Goal: Task Accomplishment & Management: Manage account settings

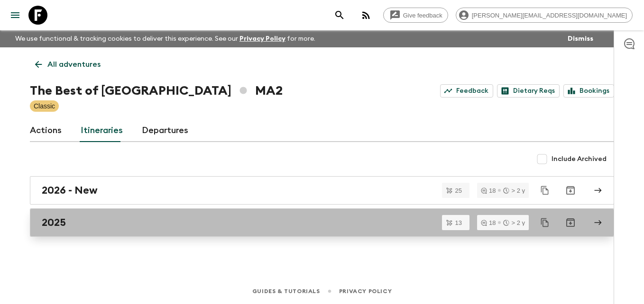
click at [65, 222] on h2 "2025" at bounding box center [54, 223] width 24 height 12
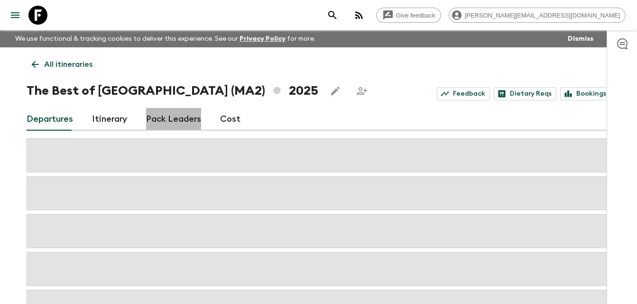
click at [177, 117] on link "Pack Leaders" at bounding box center [173, 119] width 55 height 23
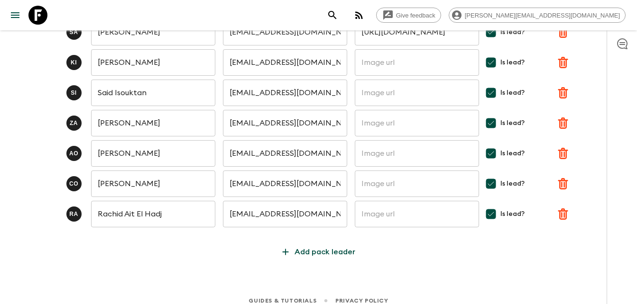
scroll to position [171, 0]
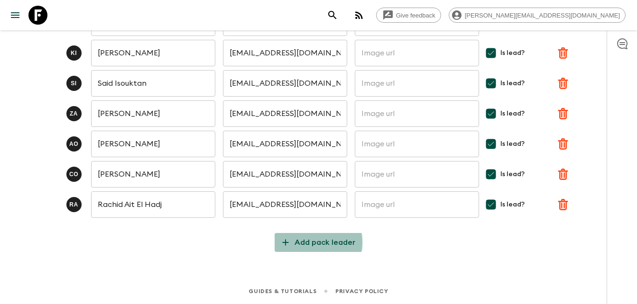
click at [312, 243] on p "Add pack leader" at bounding box center [324, 242] width 61 height 11
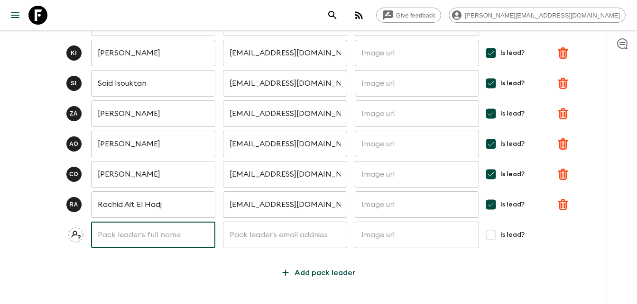
click at [125, 232] on input "text" at bounding box center [153, 235] width 124 height 27
type input "[PERSON_NAME]"
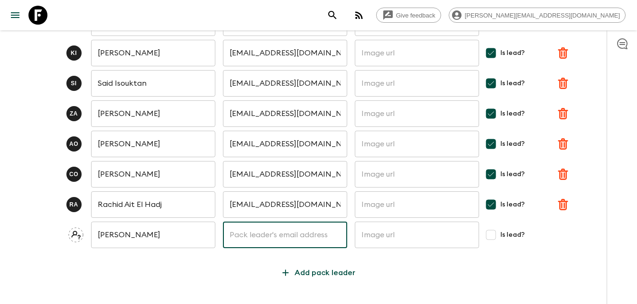
click at [239, 235] on input "text" at bounding box center [285, 235] width 124 height 27
type input "[EMAIL_ADDRESS][DOMAIN_NAME]"
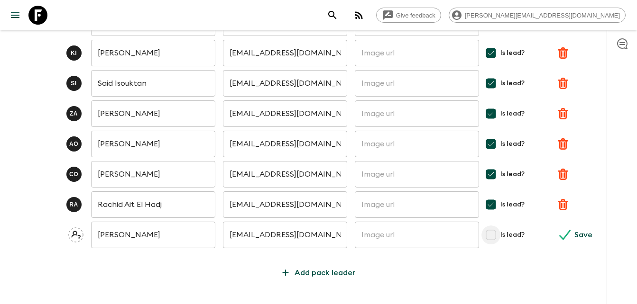
click at [492, 235] on input "Is lead?" at bounding box center [490, 235] width 19 height 19
checkbox input "true"
click at [568, 234] on icon "submit" at bounding box center [565, 235] width 11 height 10
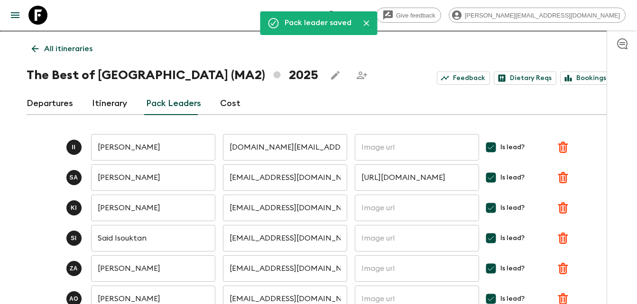
scroll to position [0, 0]
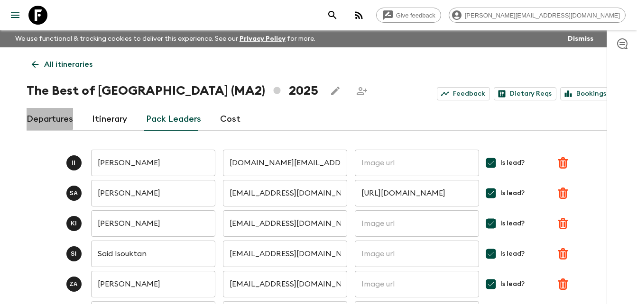
click at [43, 116] on link "Departures" at bounding box center [50, 119] width 46 height 23
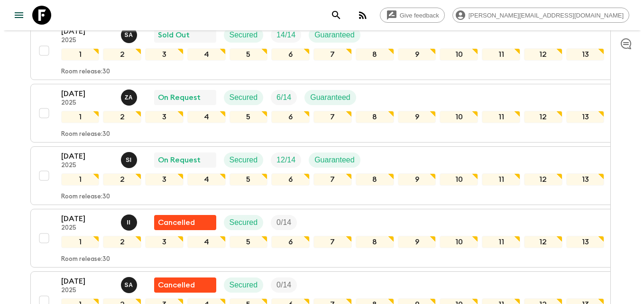
scroll to position [321, 0]
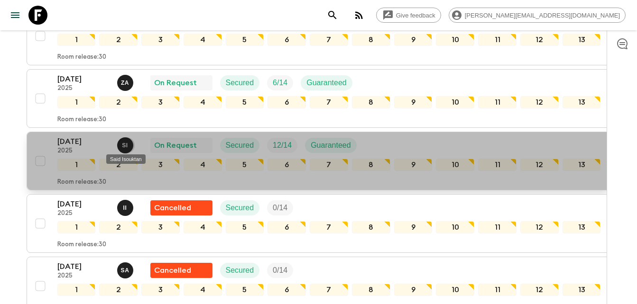
click at [125, 145] on p "S I" at bounding box center [125, 146] width 6 height 8
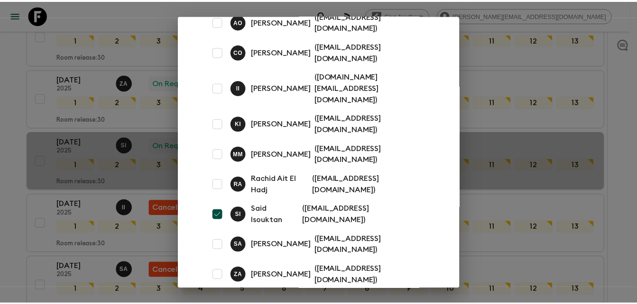
scroll to position [50, 0]
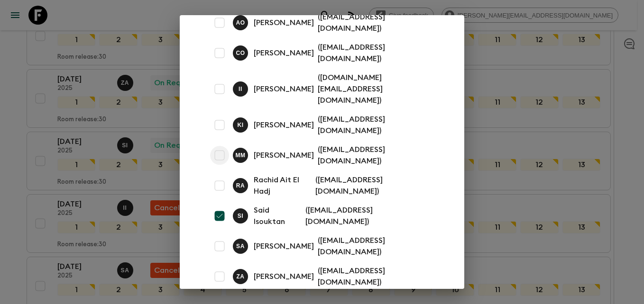
click at [219, 146] on input "checkbox" at bounding box center [219, 155] width 19 height 19
checkbox input "true"
click at [220, 207] on input "checkbox" at bounding box center [219, 216] width 19 height 19
checkbox input "false"
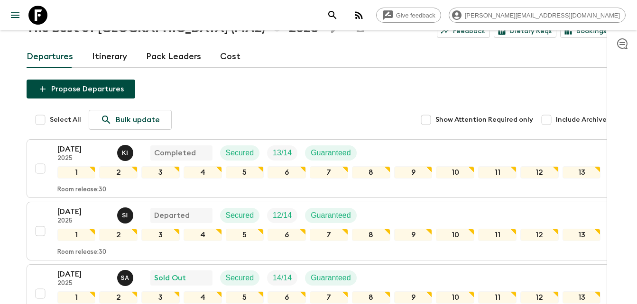
scroll to position [15, 0]
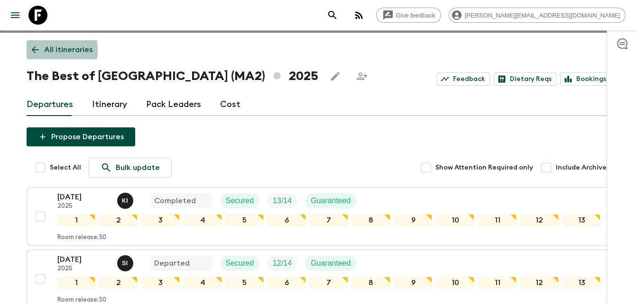
click at [32, 51] on icon at bounding box center [35, 50] width 10 height 10
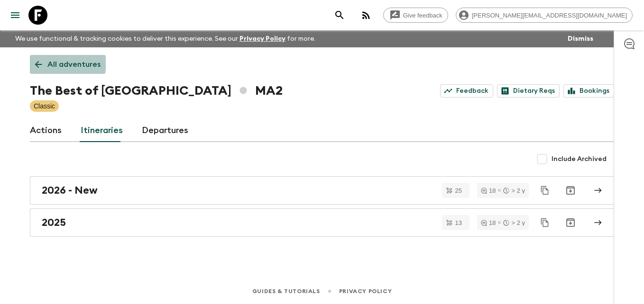
click at [36, 61] on icon at bounding box center [38, 64] width 10 height 10
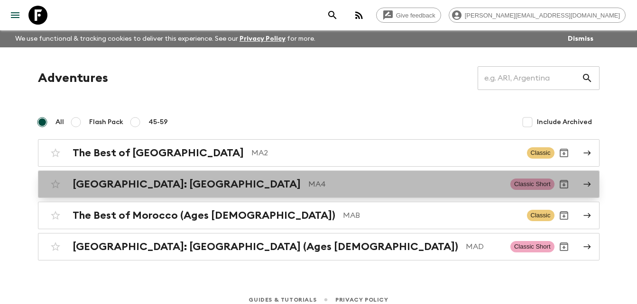
click at [133, 186] on h2 "[GEOGRAPHIC_DATA]: [GEOGRAPHIC_DATA]" at bounding box center [187, 184] width 228 height 12
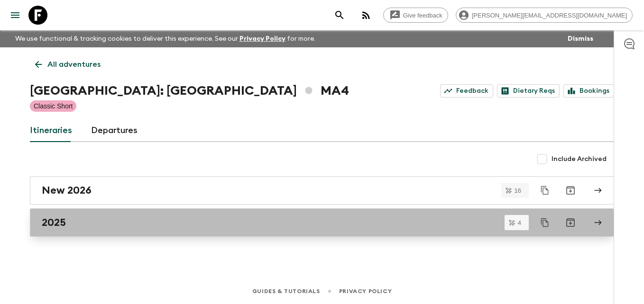
click at [64, 223] on h2 "2025" at bounding box center [54, 223] width 24 height 12
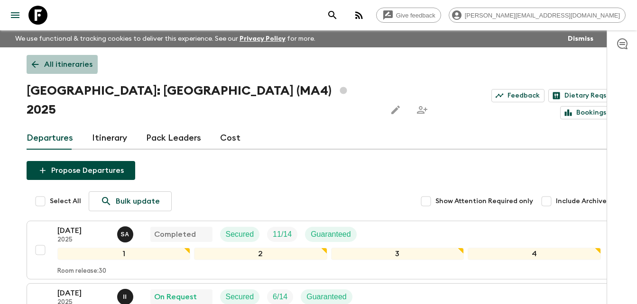
click at [36, 61] on icon at bounding box center [35, 64] width 10 height 10
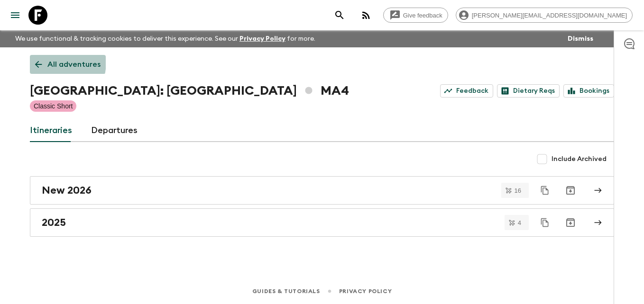
click at [36, 61] on icon at bounding box center [38, 64] width 10 height 10
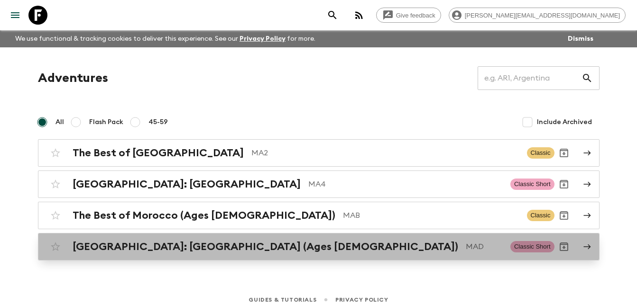
click at [183, 246] on h2 "[GEOGRAPHIC_DATA]: [GEOGRAPHIC_DATA] (Ages [DEMOGRAPHIC_DATA])" at bounding box center [265, 247] width 385 height 12
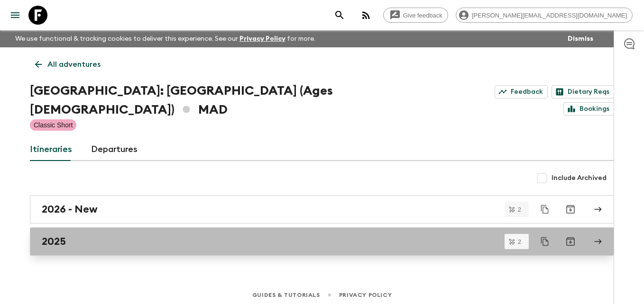
click at [67, 236] on div "2025" at bounding box center [313, 242] width 542 height 12
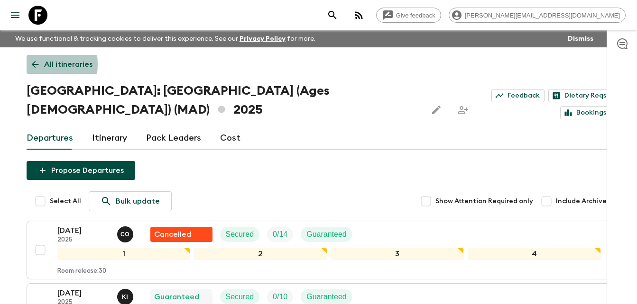
click at [34, 64] on icon at bounding box center [34, 64] width 7 height 7
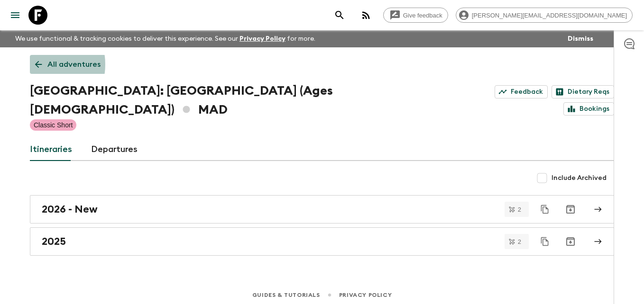
click at [34, 64] on icon at bounding box center [38, 64] width 10 height 10
